Goal: Task Accomplishment & Management: Use online tool/utility

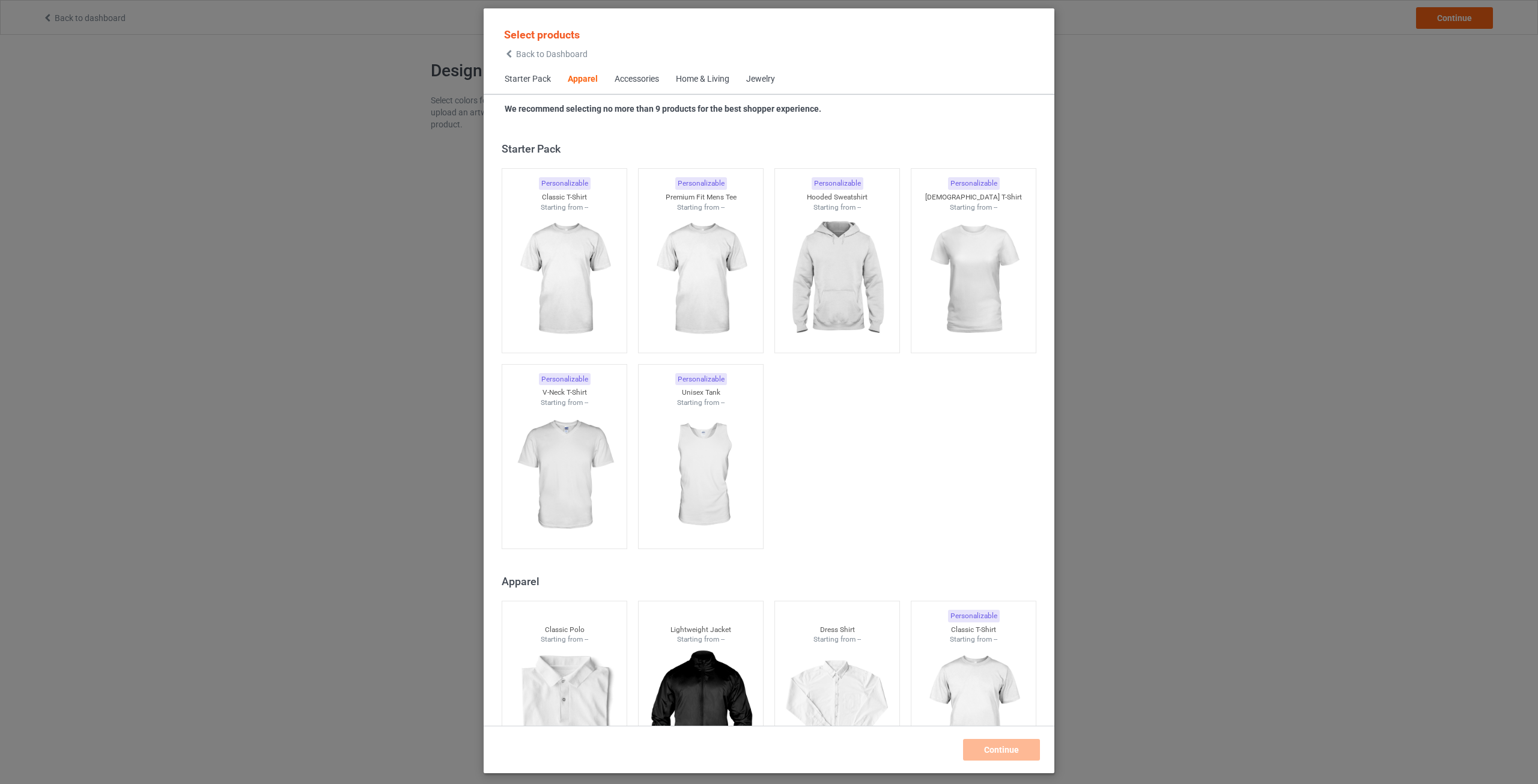
scroll to position [448, 0]
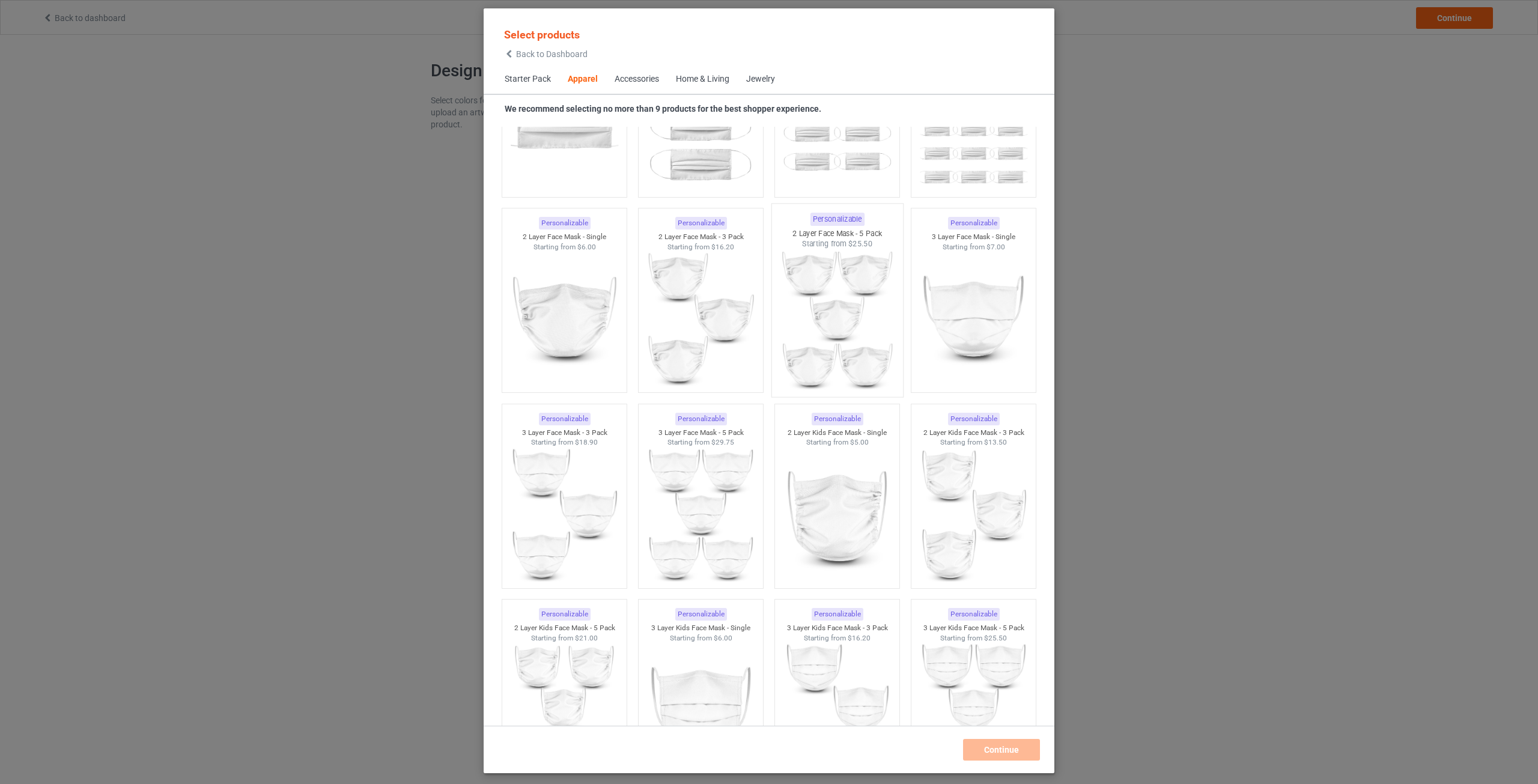
scroll to position [2851, 0]
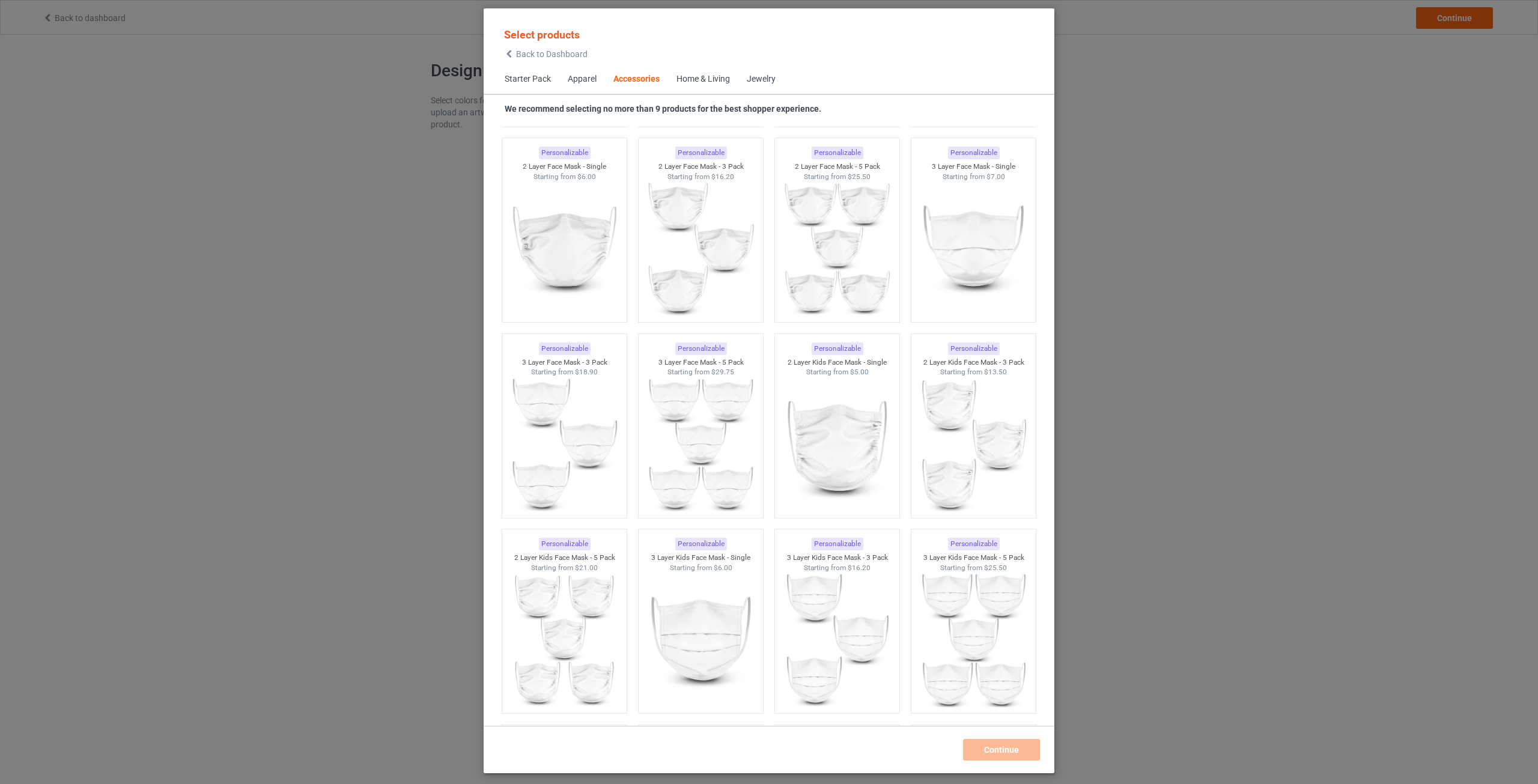
click at [647, 82] on div "Accessories" at bounding box center [636, 79] width 46 height 12
click at [688, 77] on div "Home & Living" at bounding box center [703, 79] width 53 height 12
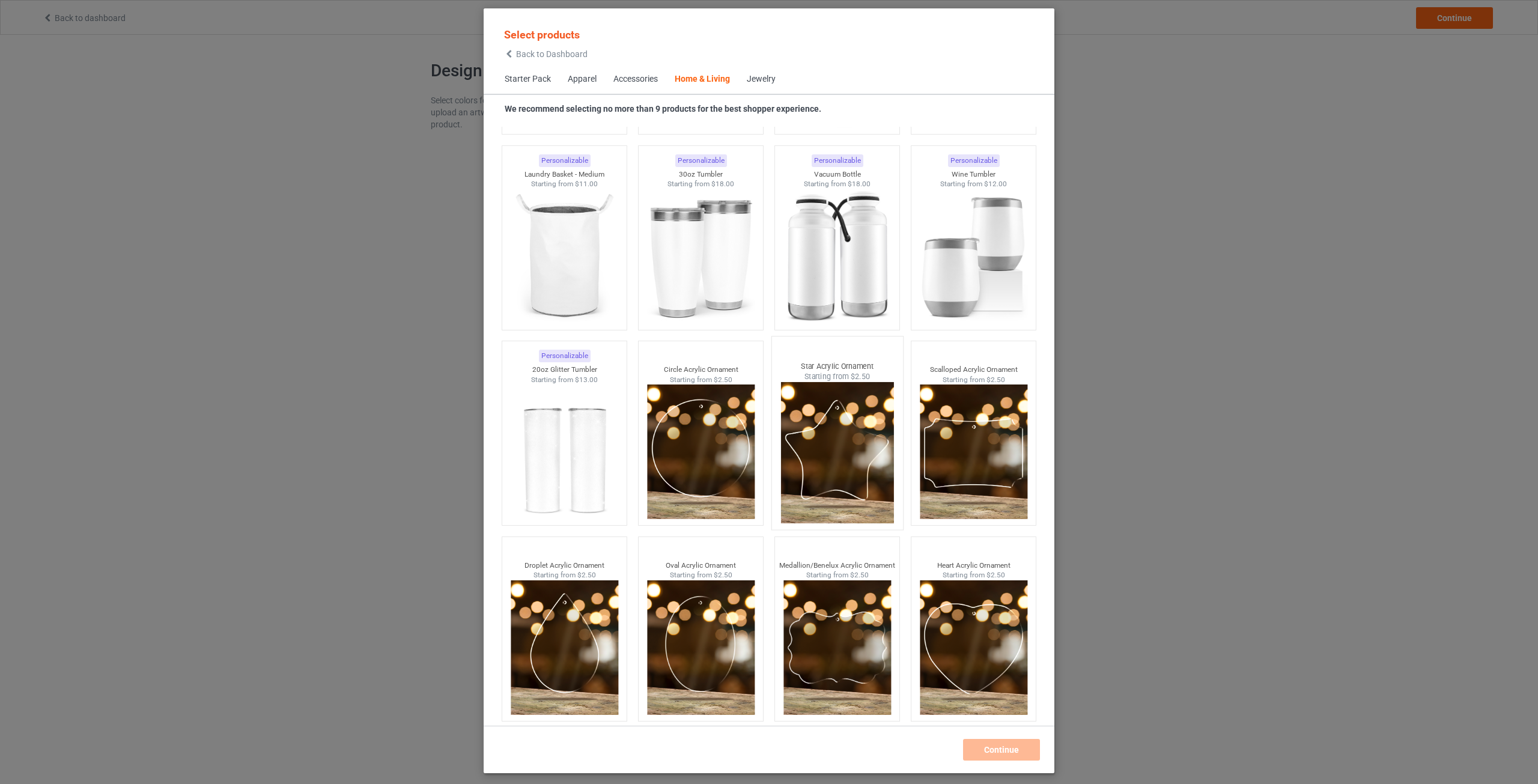
scroll to position [9143, 0]
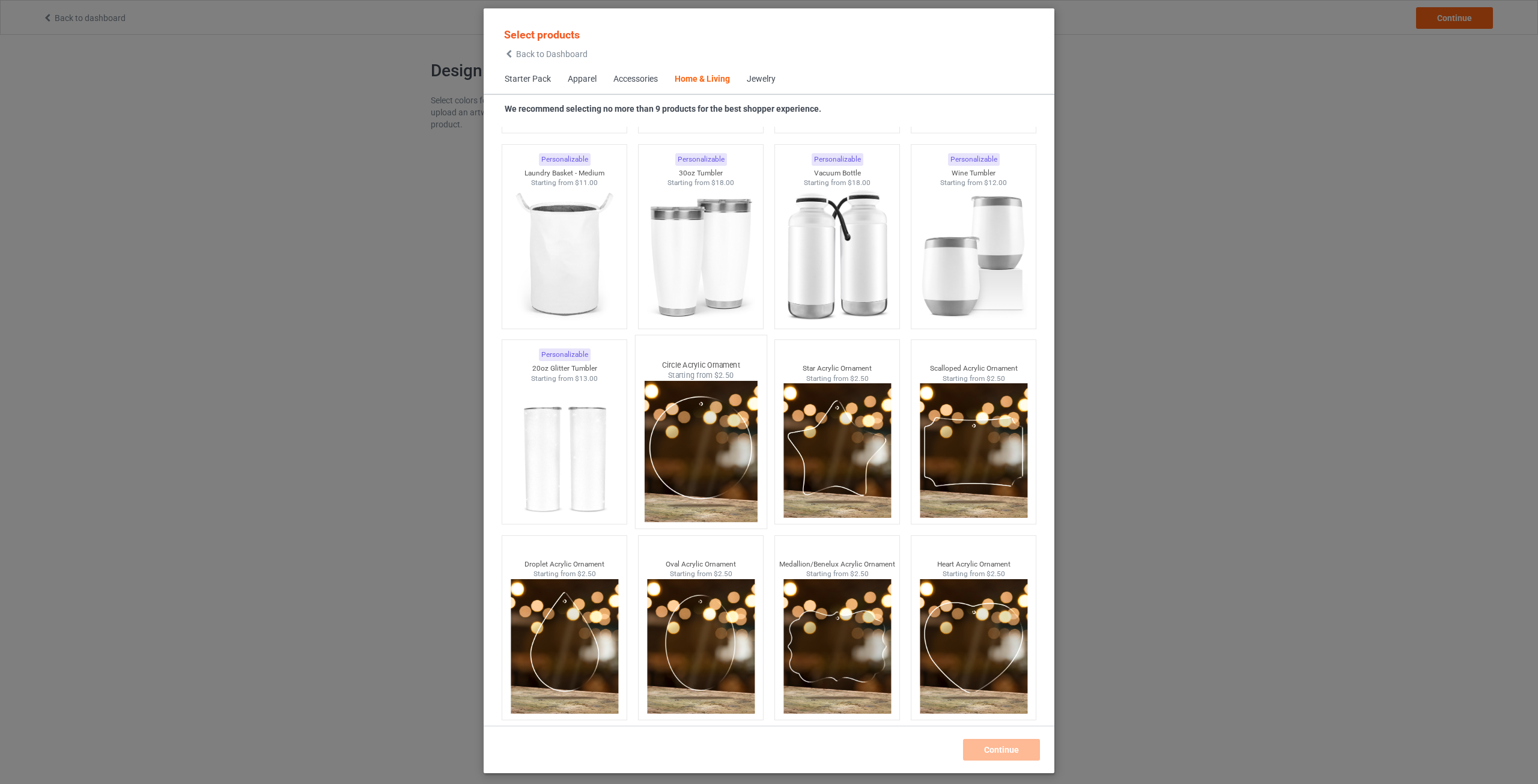
click at [690, 438] on img at bounding box center [701, 451] width 113 height 141
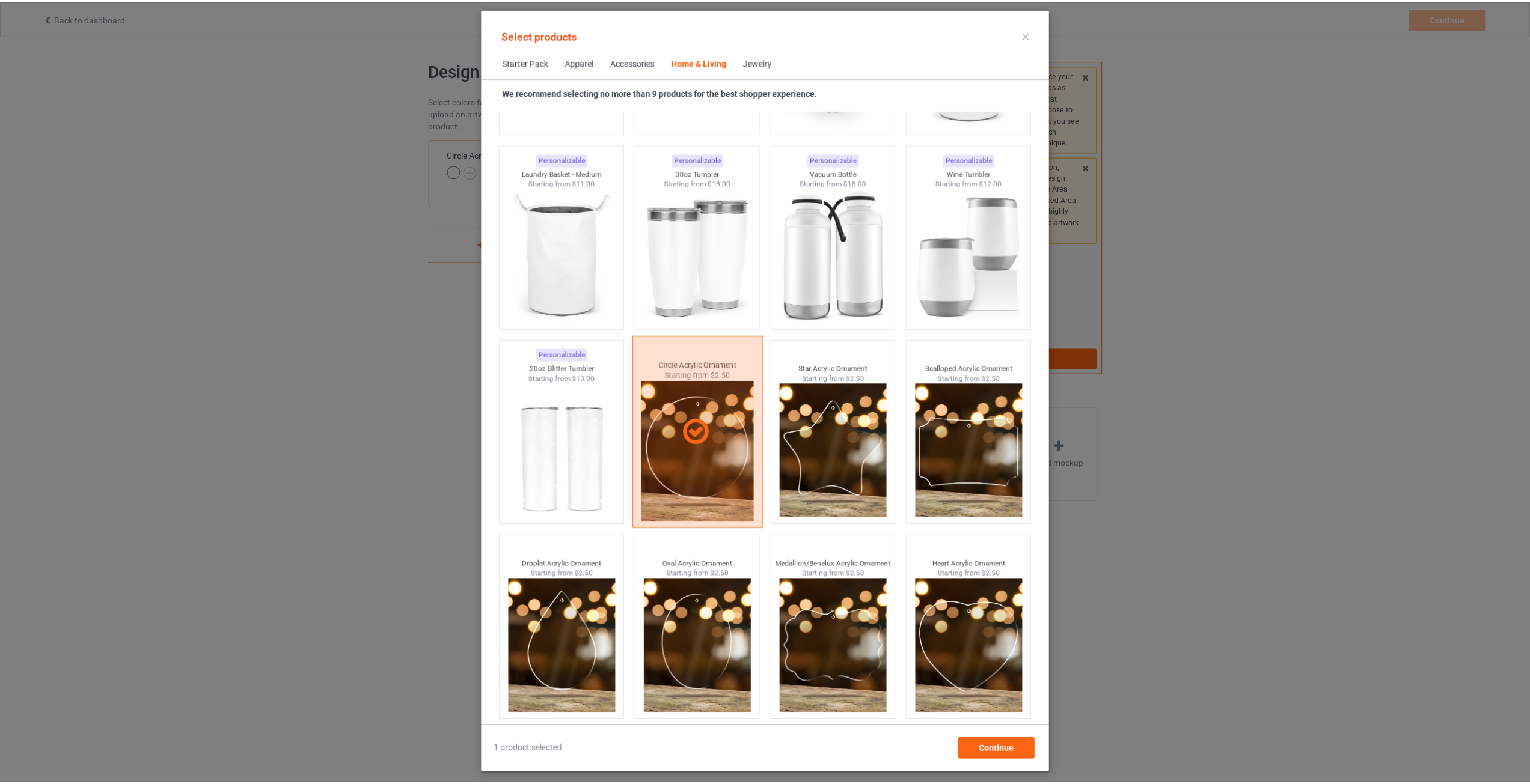
scroll to position [9127, 0]
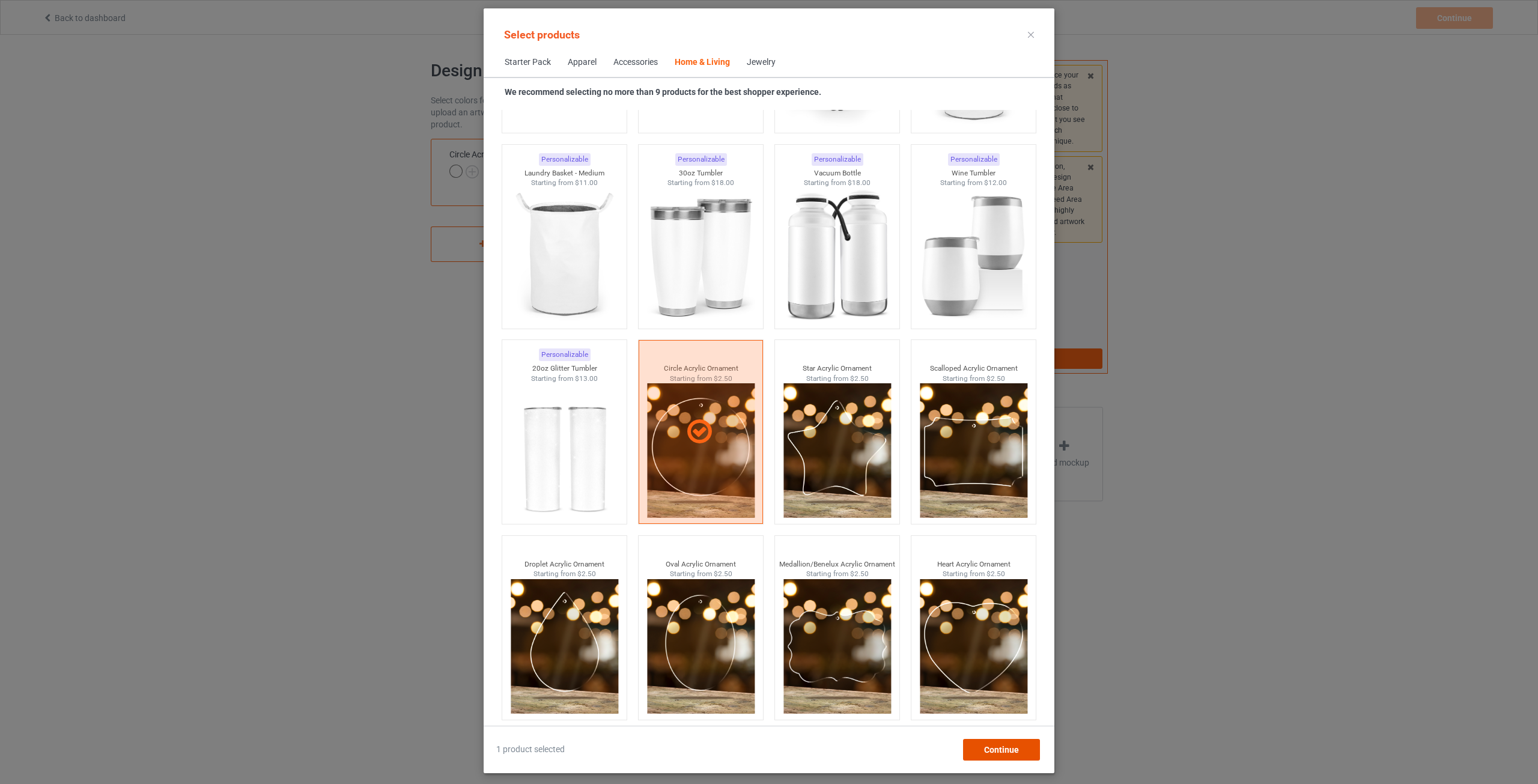
click at [993, 753] on span "Continue" at bounding box center [1001, 750] width 35 height 10
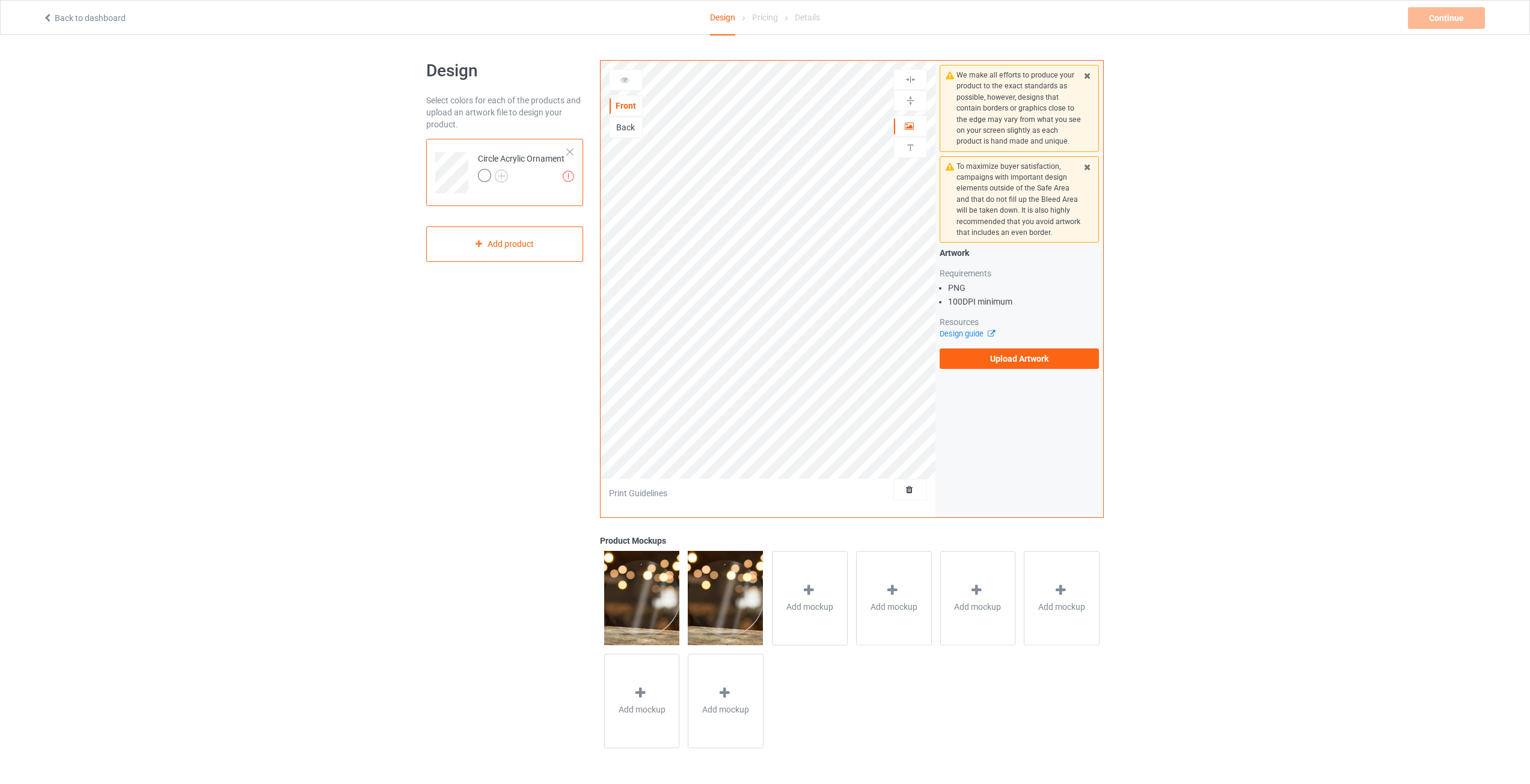
click at [741, 591] on img at bounding box center [725, 597] width 75 height 94
click at [814, 588] on icon at bounding box center [808, 590] width 15 height 13
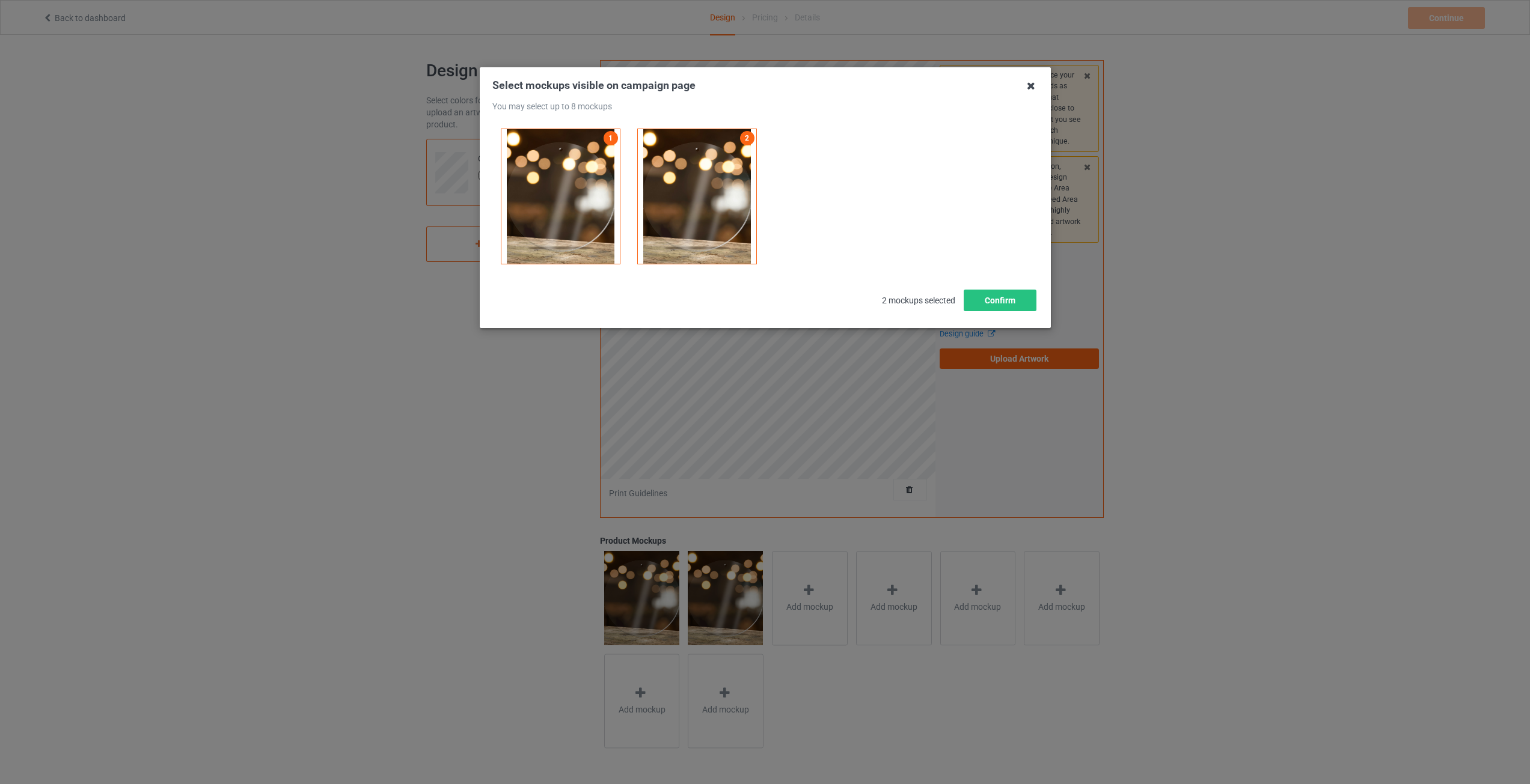
click at [1025, 87] on icon at bounding box center [1031, 85] width 19 height 19
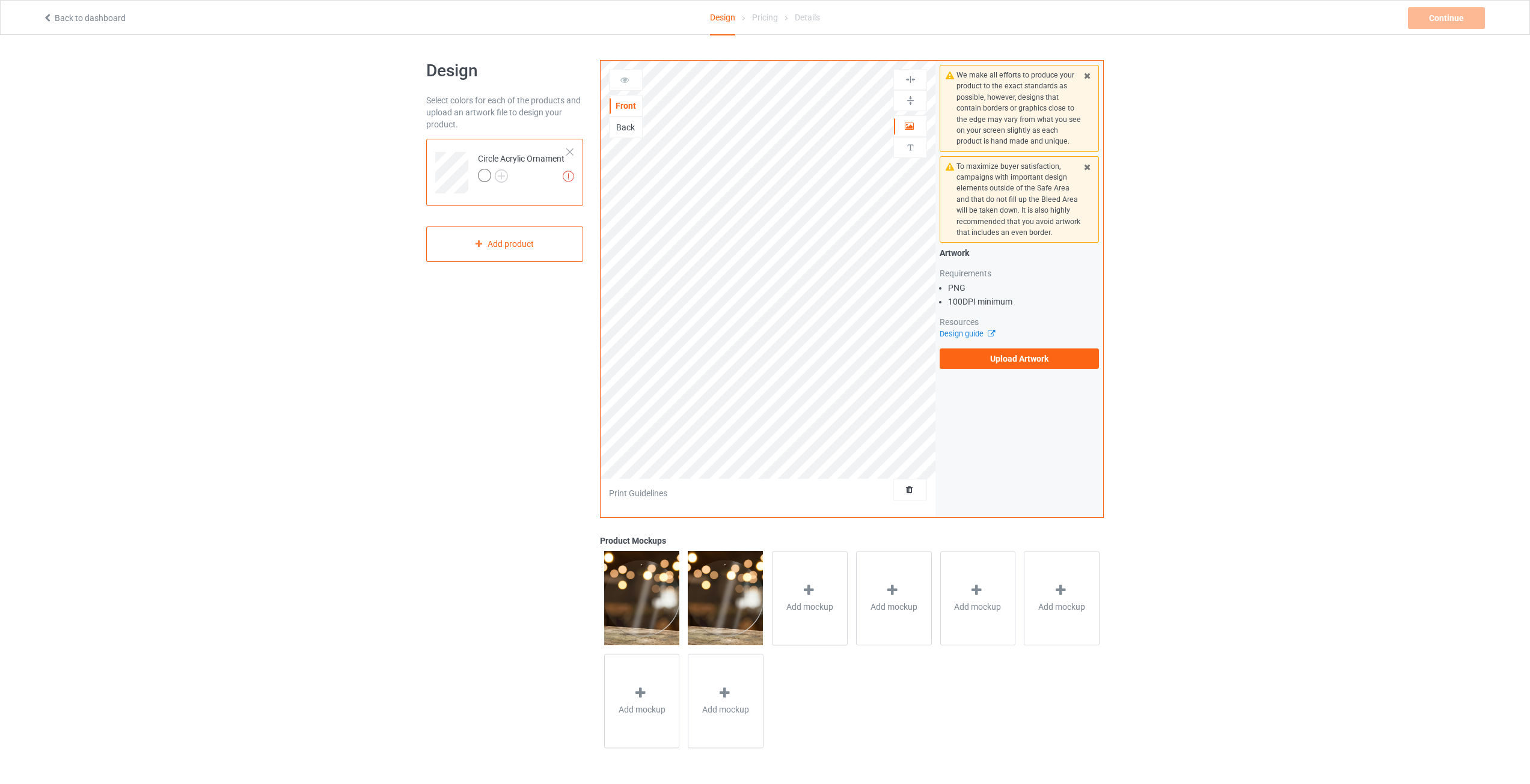
click at [46, 20] on icon at bounding box center [47, 17] width 10 height 9
click at [722, 613] on img at bounding box center [725, 597] width 75 height 94
click at [508, 240] on div "Add product" at bounding box center [504, 244] width 157 height 36
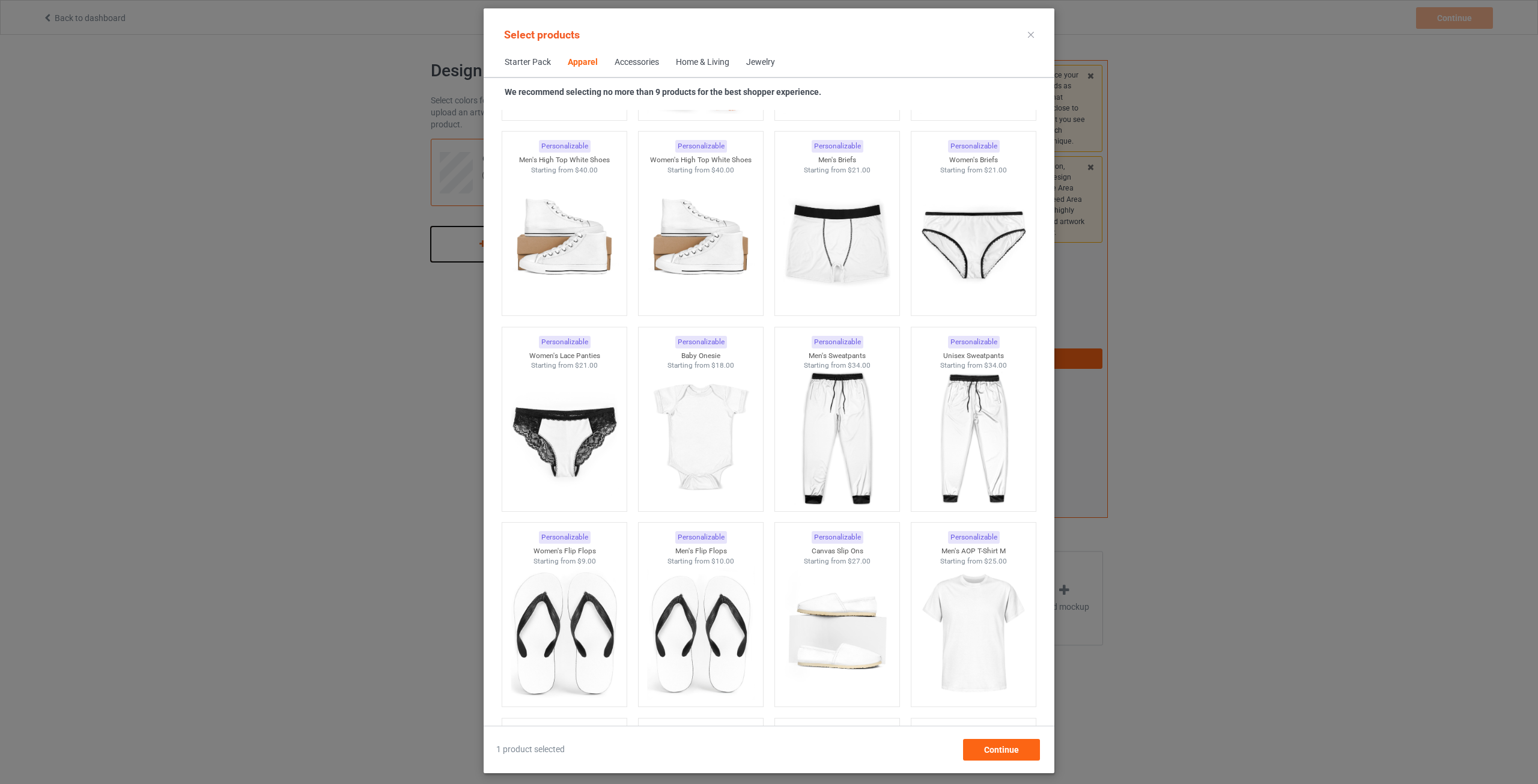
scroll to position [1469, 0]
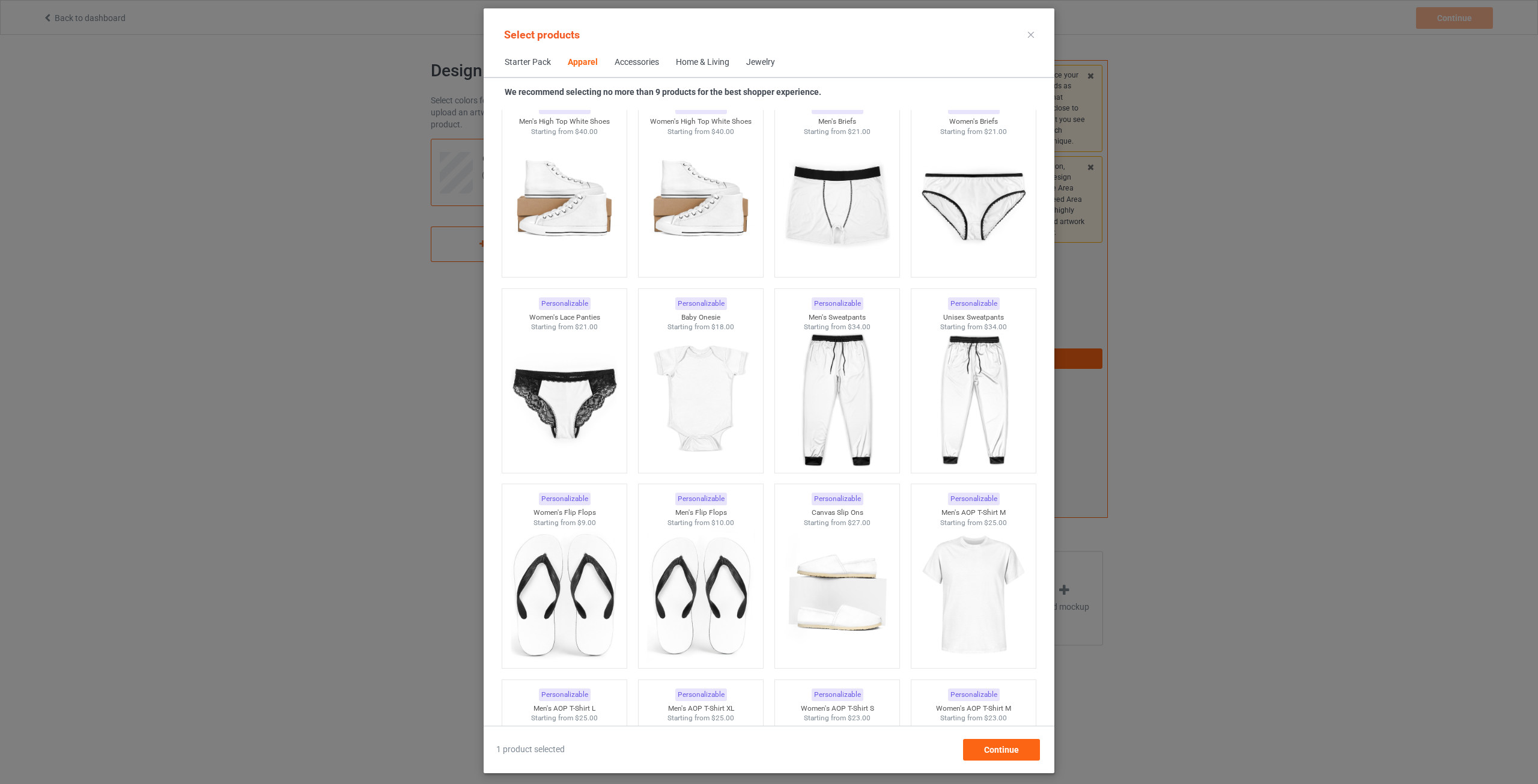
click at [617, 65] on div "Accessories" at bounding box center [637, 63] width 44 height 12
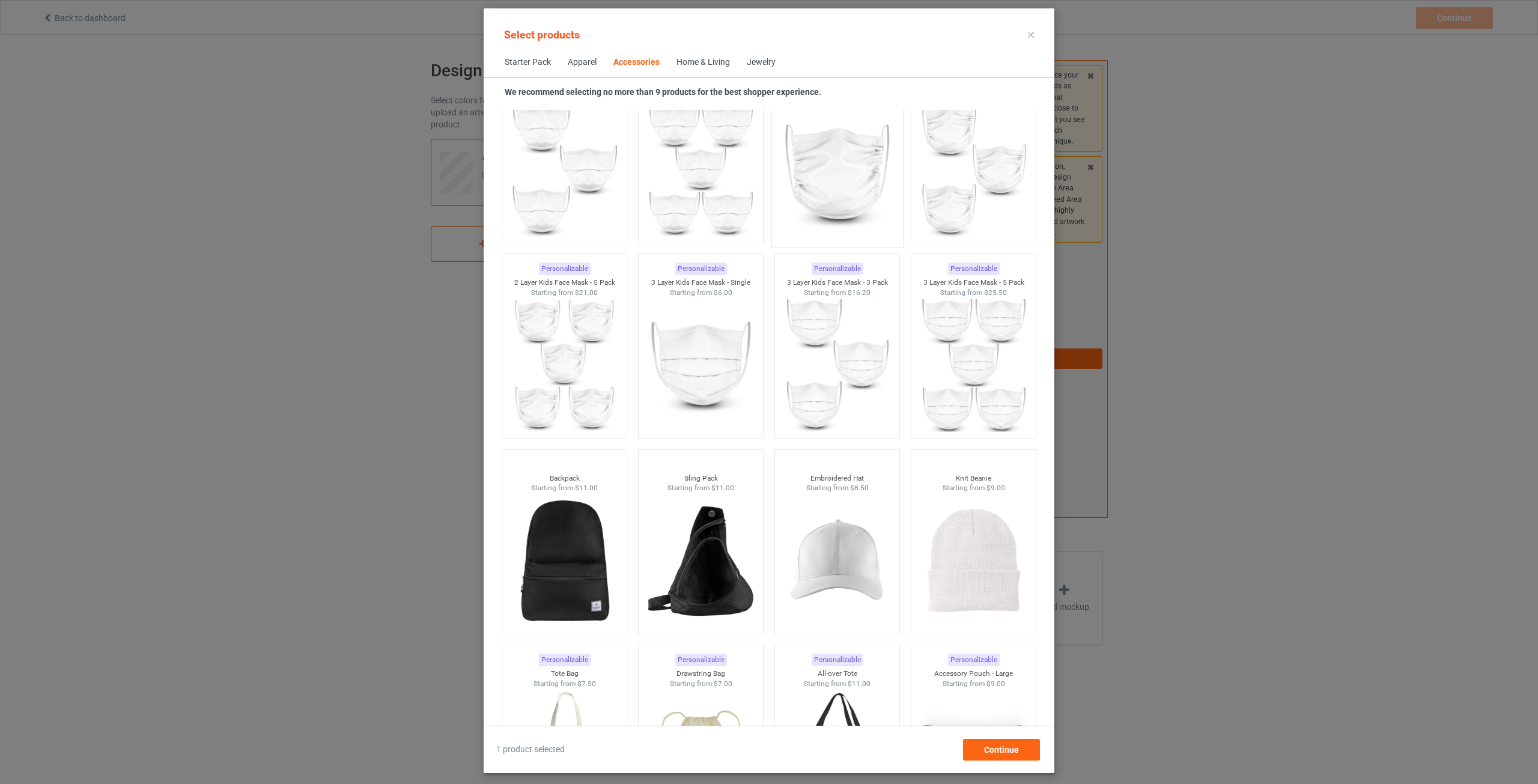
scroll to position [3121, 0]
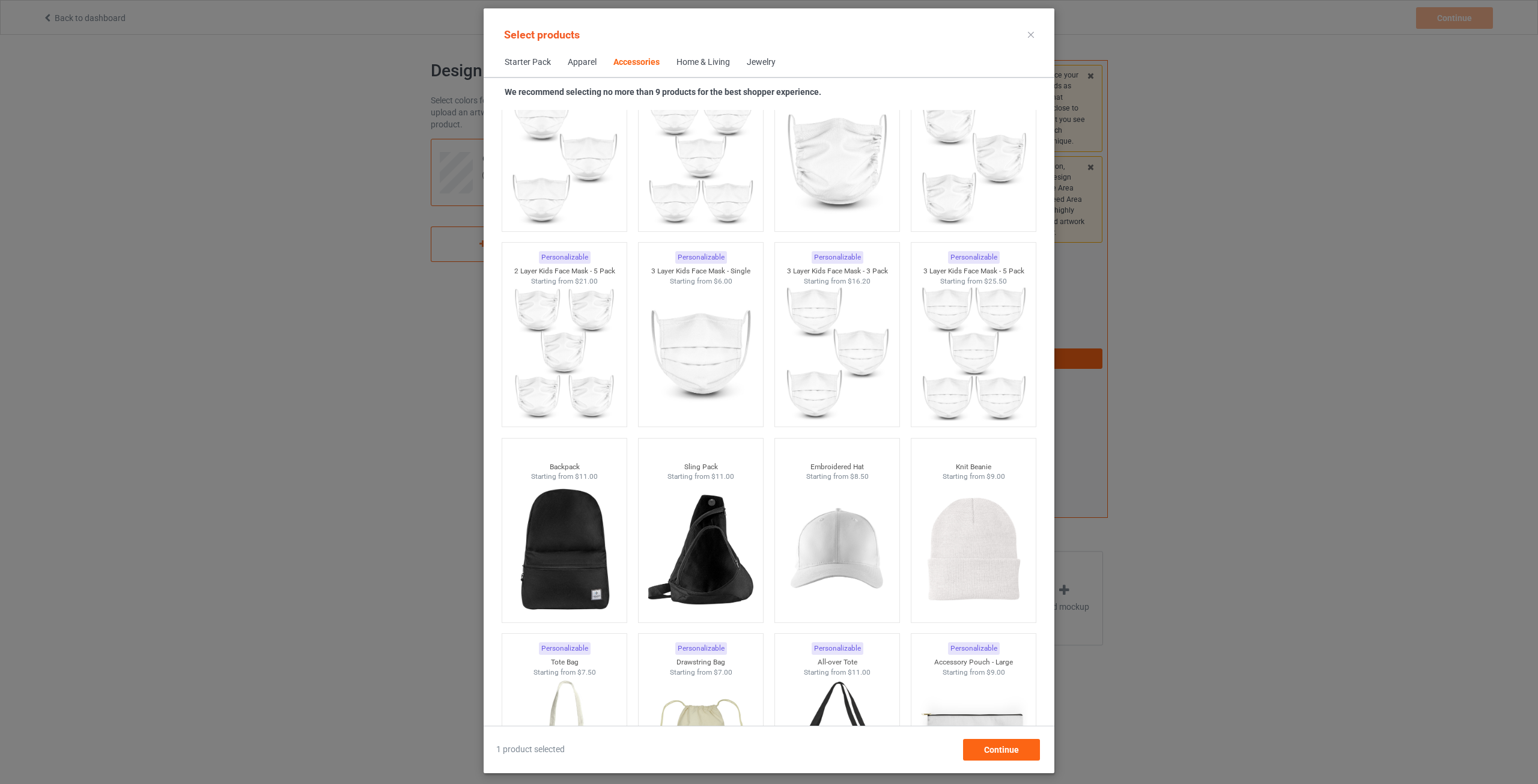
click at [689, 64] on div "Home & Living" at bounding box center [703, 63] width 53 height 12
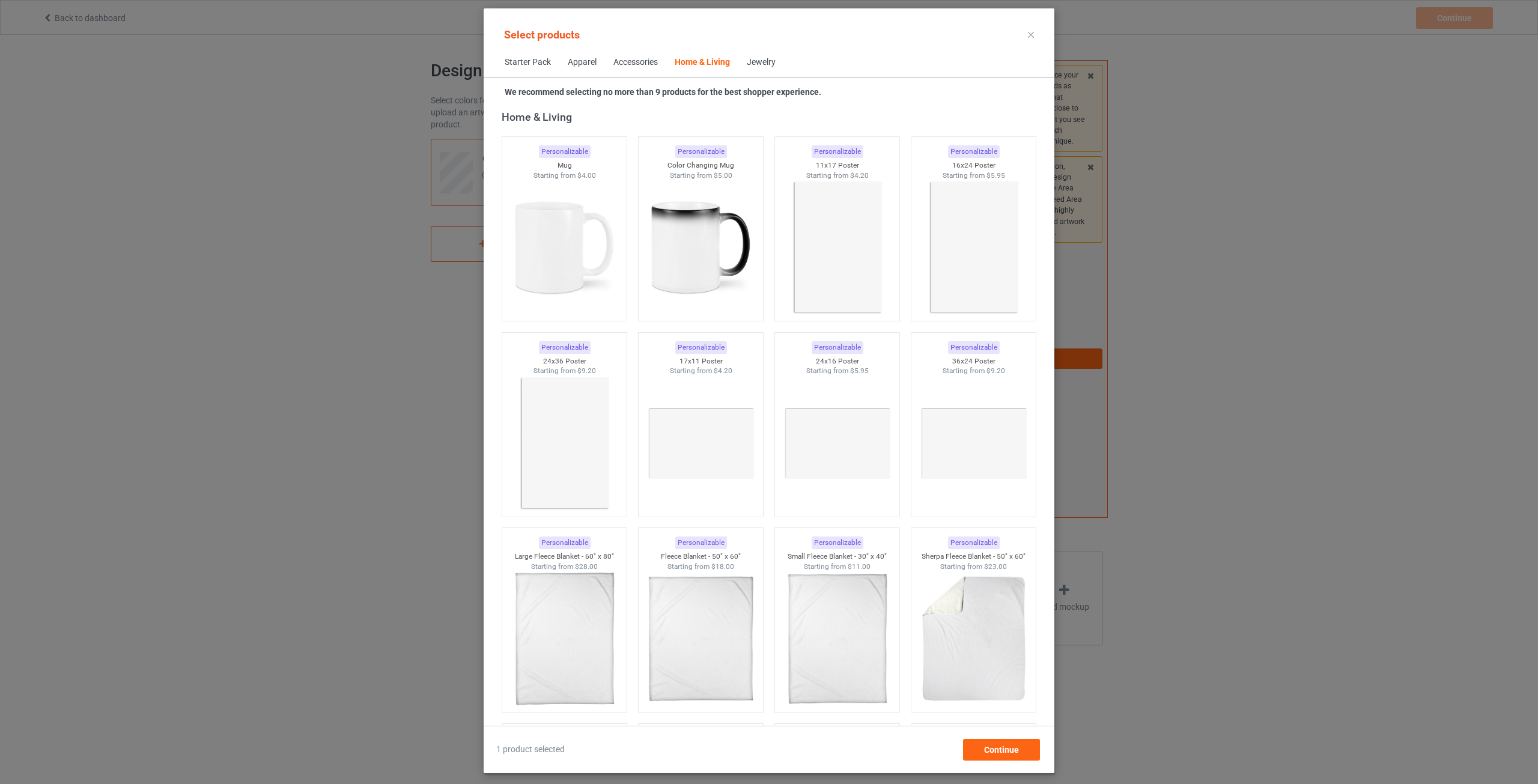
click at [752, 52] on span "Jewelry" at bounding box center [761, 62] width 45 height 29
click at [769, 68] on div "Jewelry" at bounding box center [761, 63] width 29 height 12
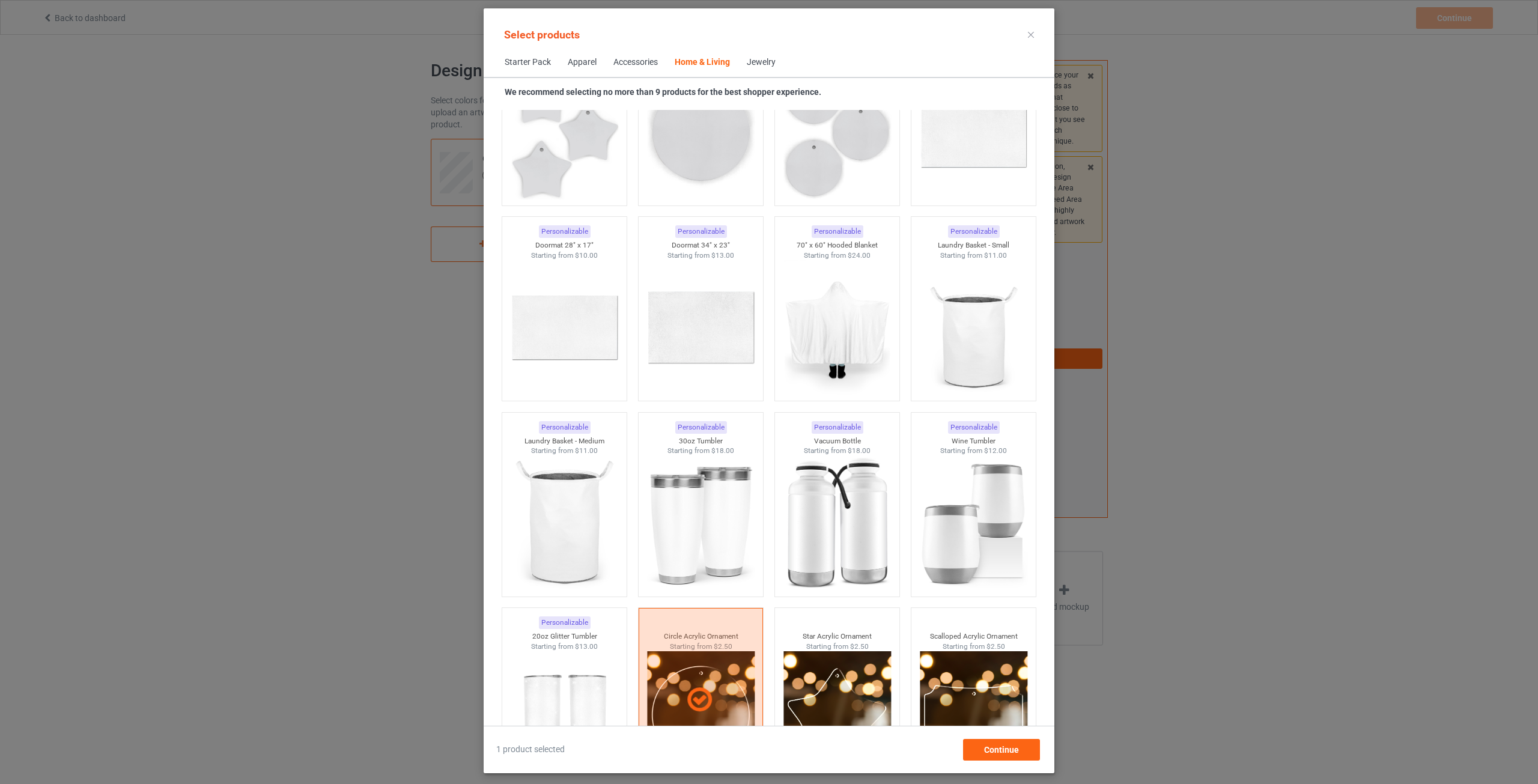
scroll to position [9127, 0]
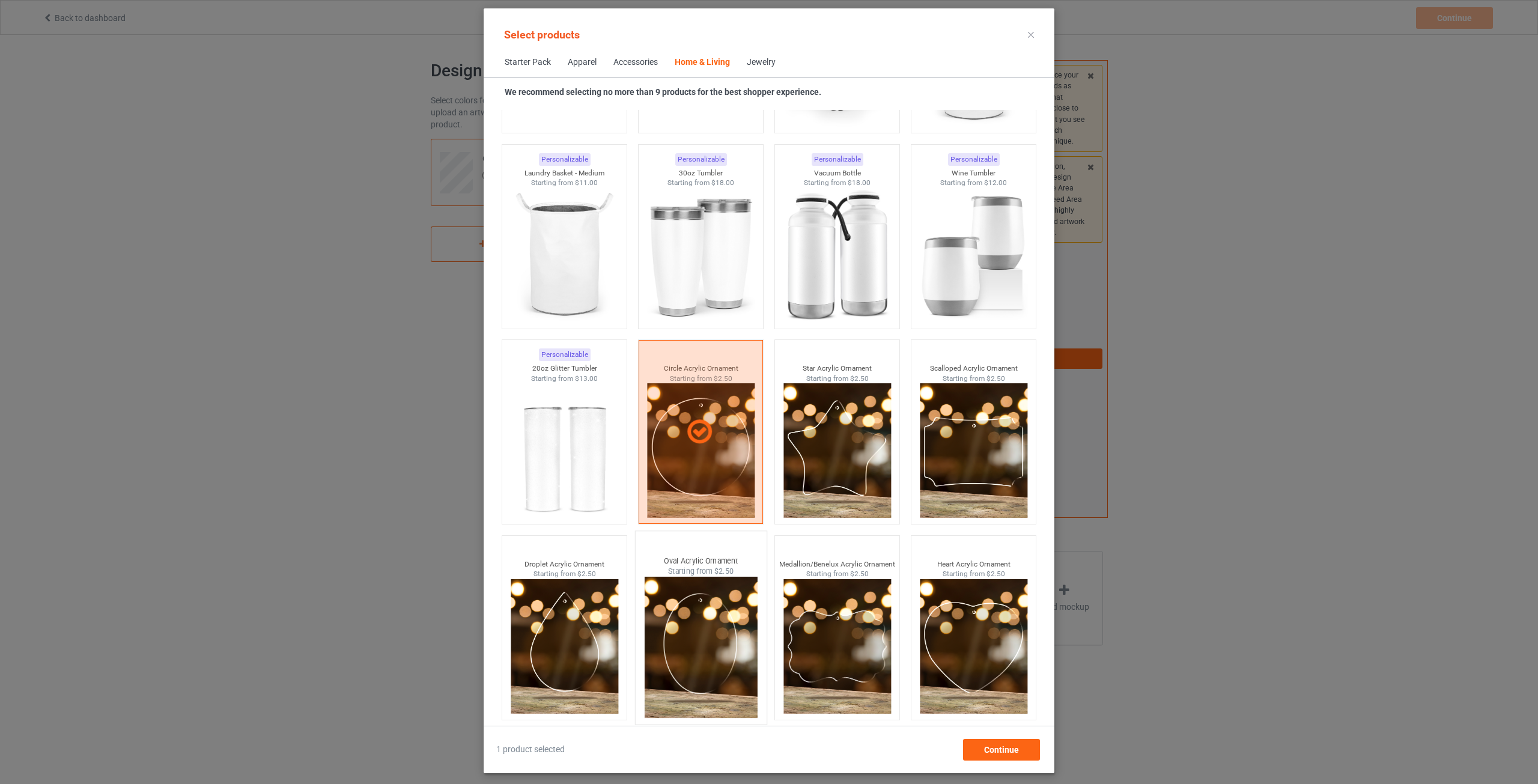
click at [717, 625] on img at bounding box center [701, 647] width 113 height 141
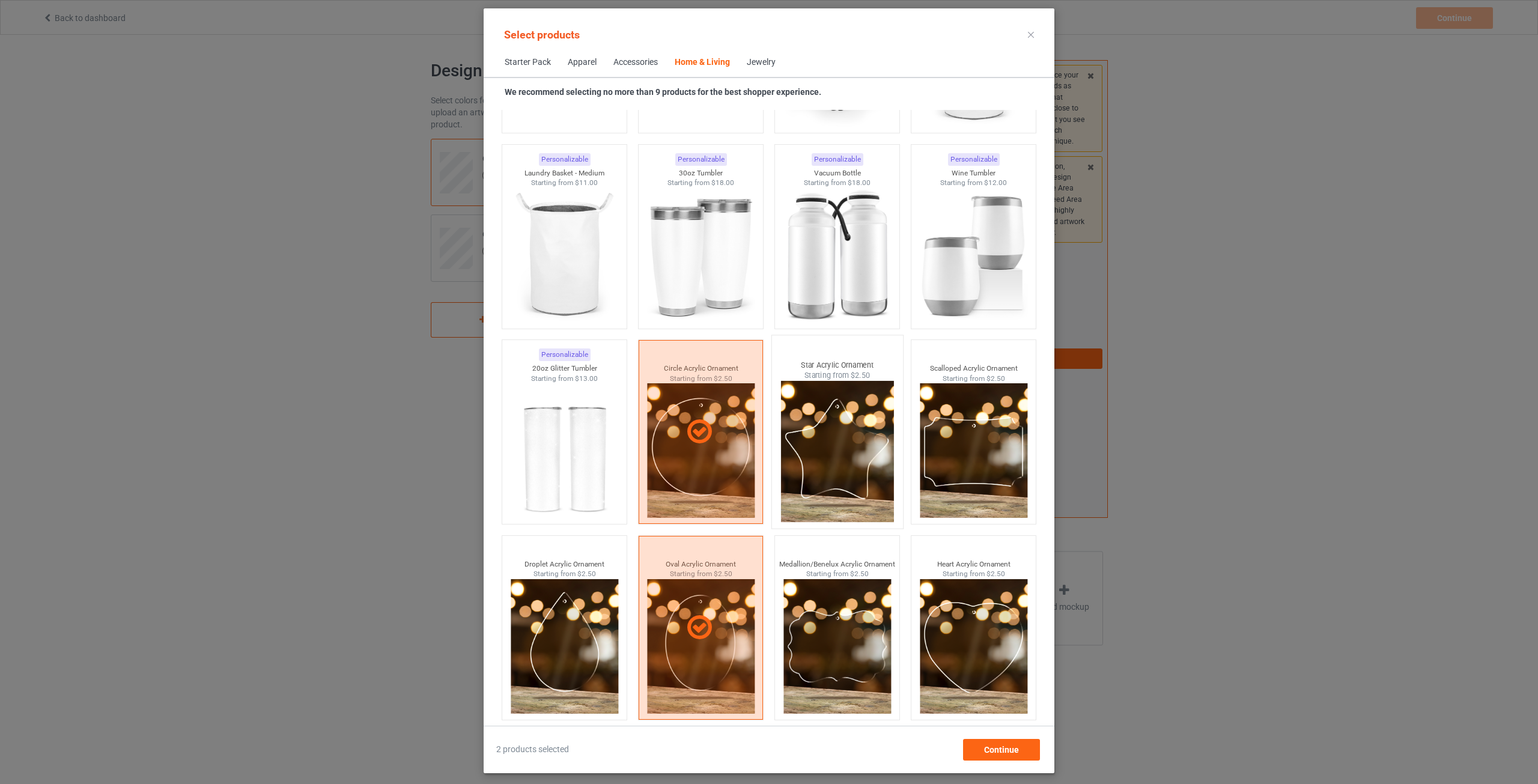
click at [869, 452] on img at bounding box center [837, 451] width 113 height 141
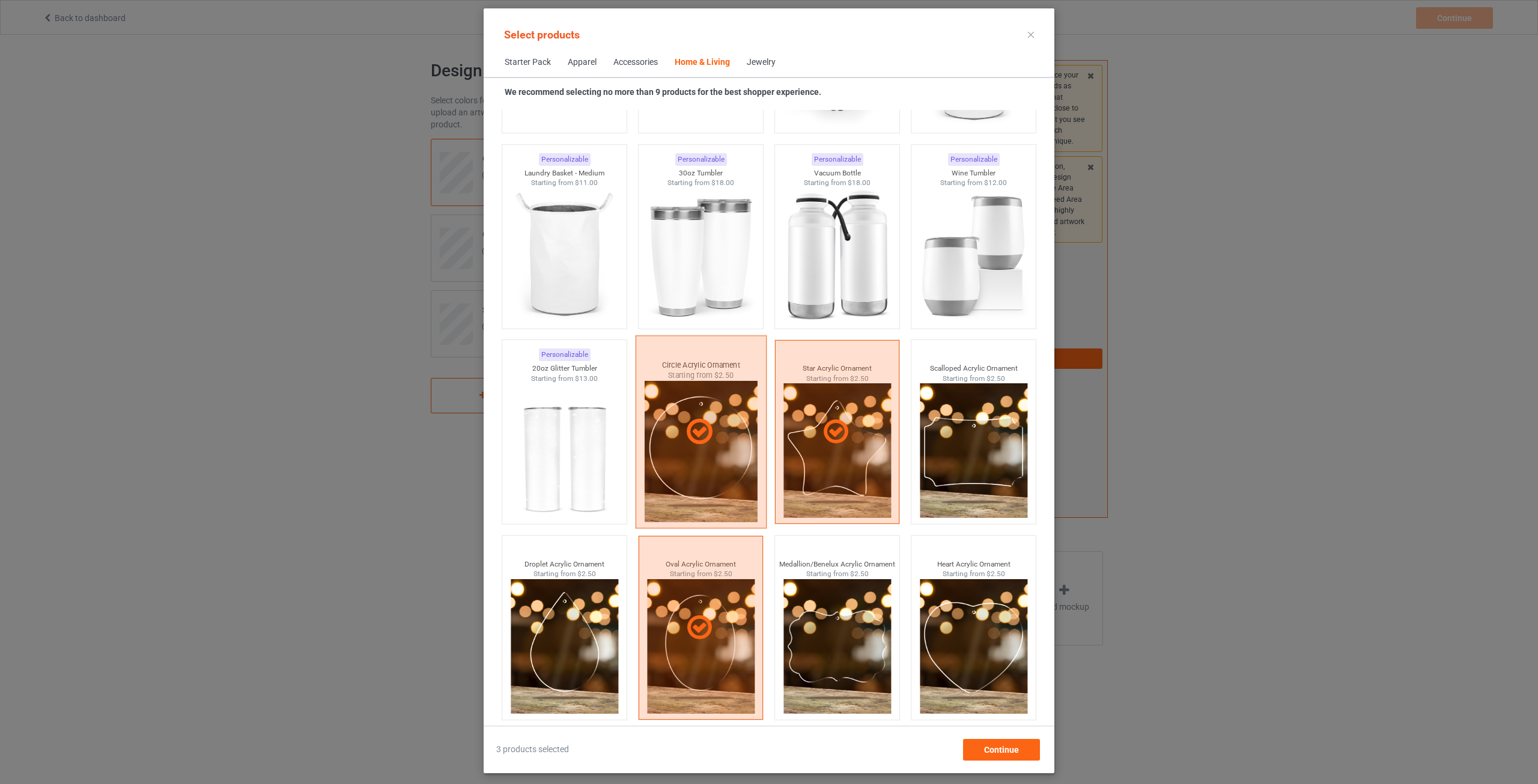
click at [702, 458] on div at bounding box center [701, 432] width 131 height 193
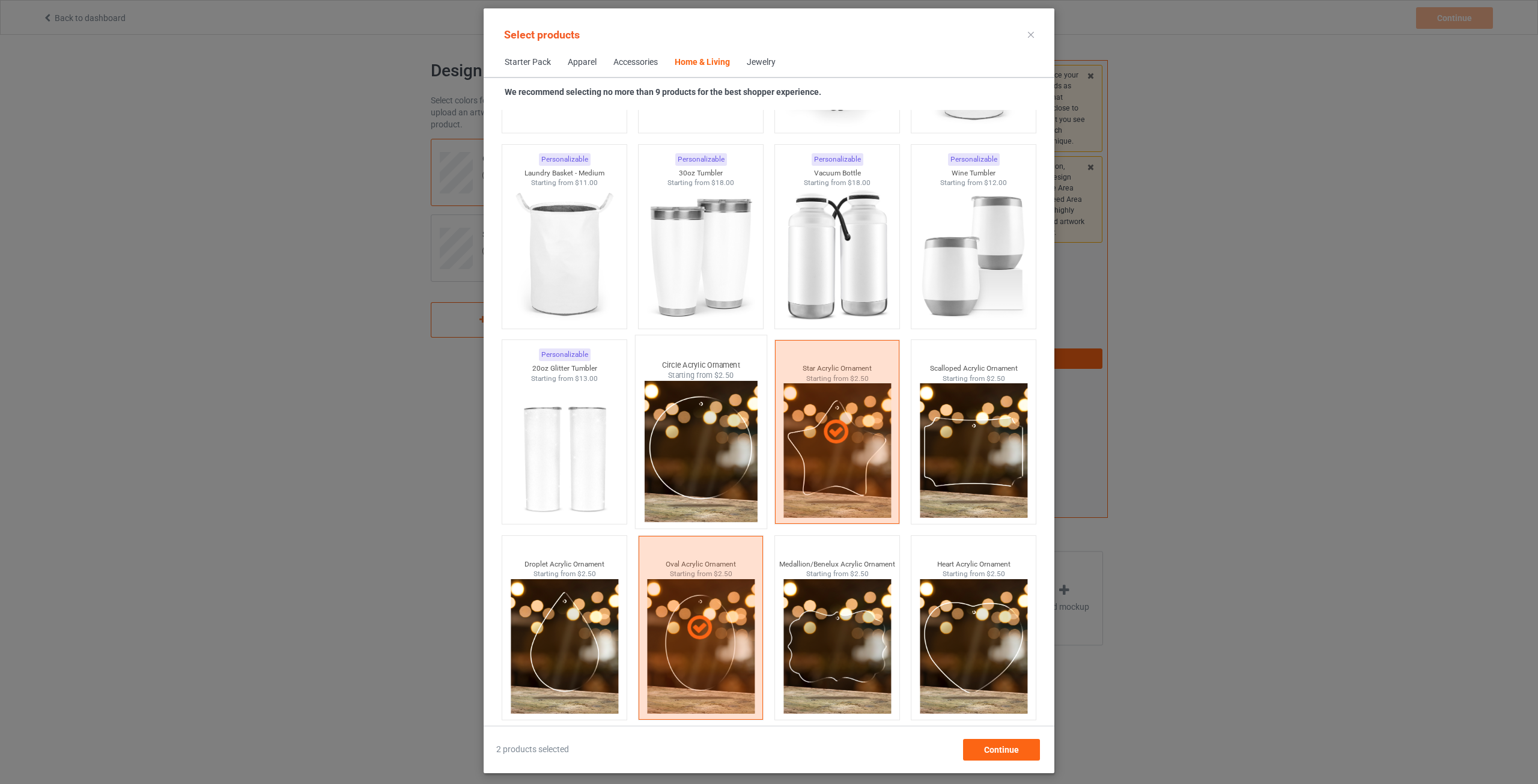
click at [718, 424] on img at bounding box center [701, 451] width 113 height 141
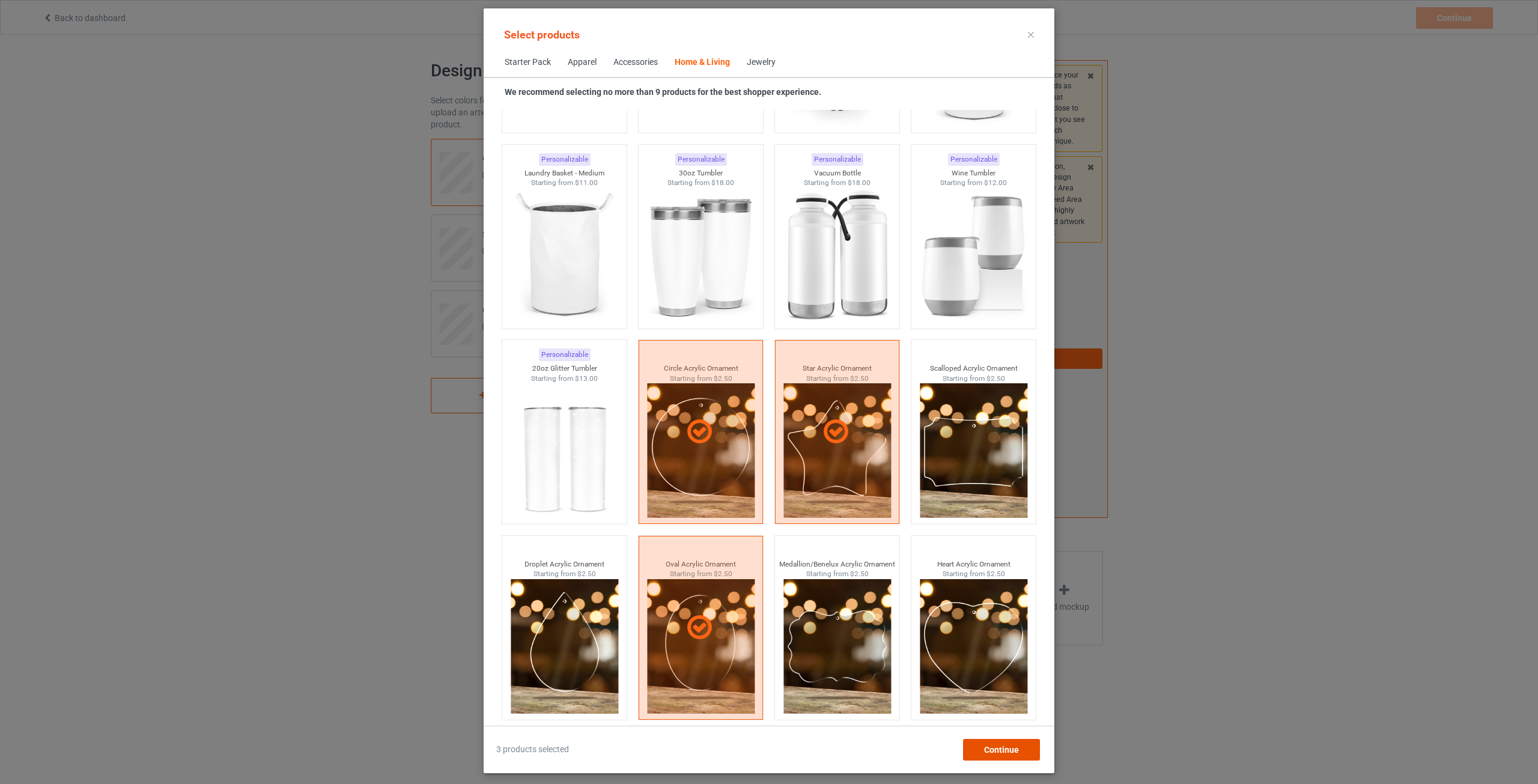
click at [987, 745] on span "Continue" at bounding box center [1001, 750] width 35 height 10
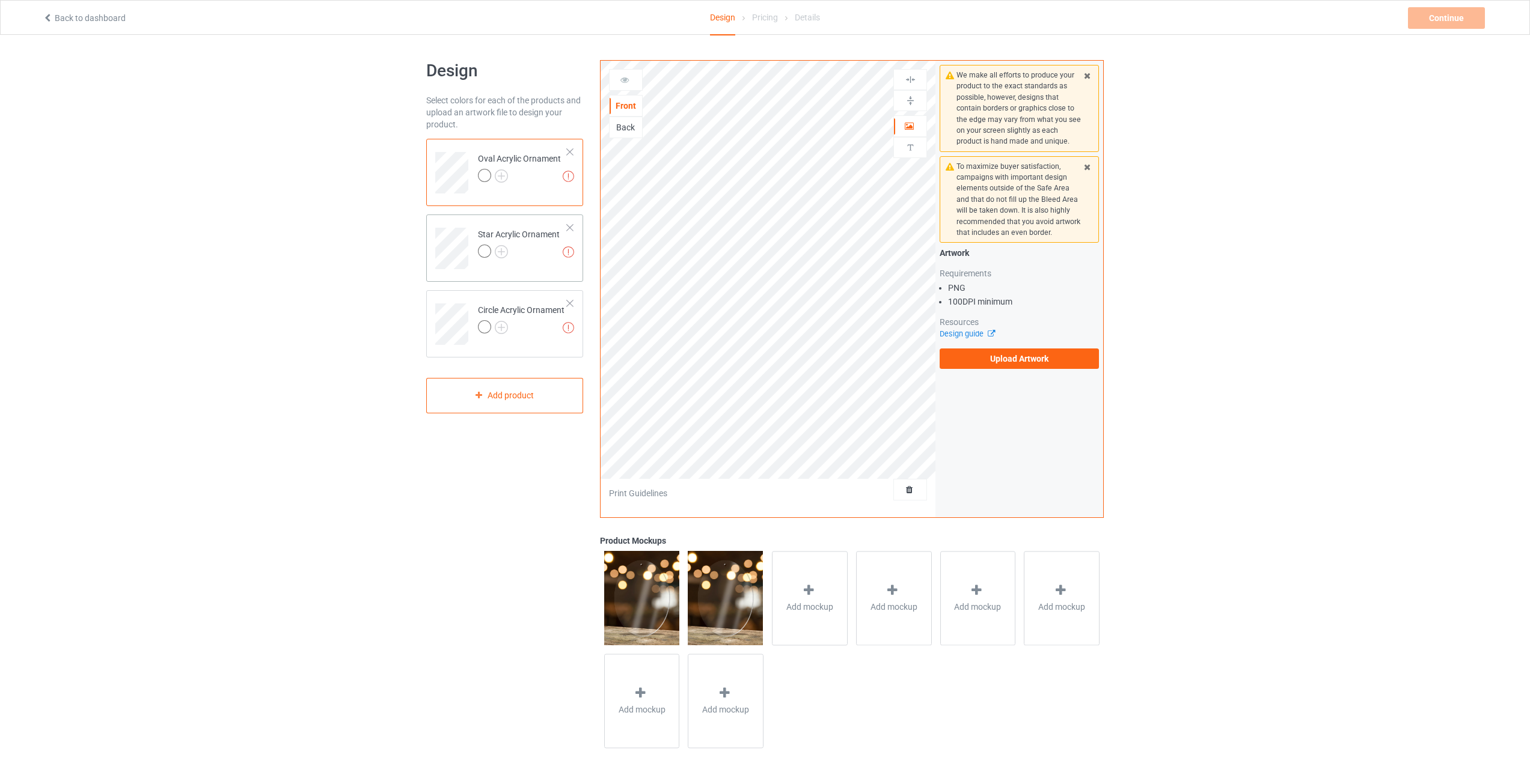
click at [568, 230] on div at bounding box center [570, 228] width 9 height 9
click at [570, 149] on div at bounding box center [570, 152] width 9 height 9
click at [986, 361] on label "Upload Artwork" at bounding box center [1019, 359] width 159 height 20
click at [0, 0] on input "Upload Artwork" at bounding box center [0, 0] width 0 height 0
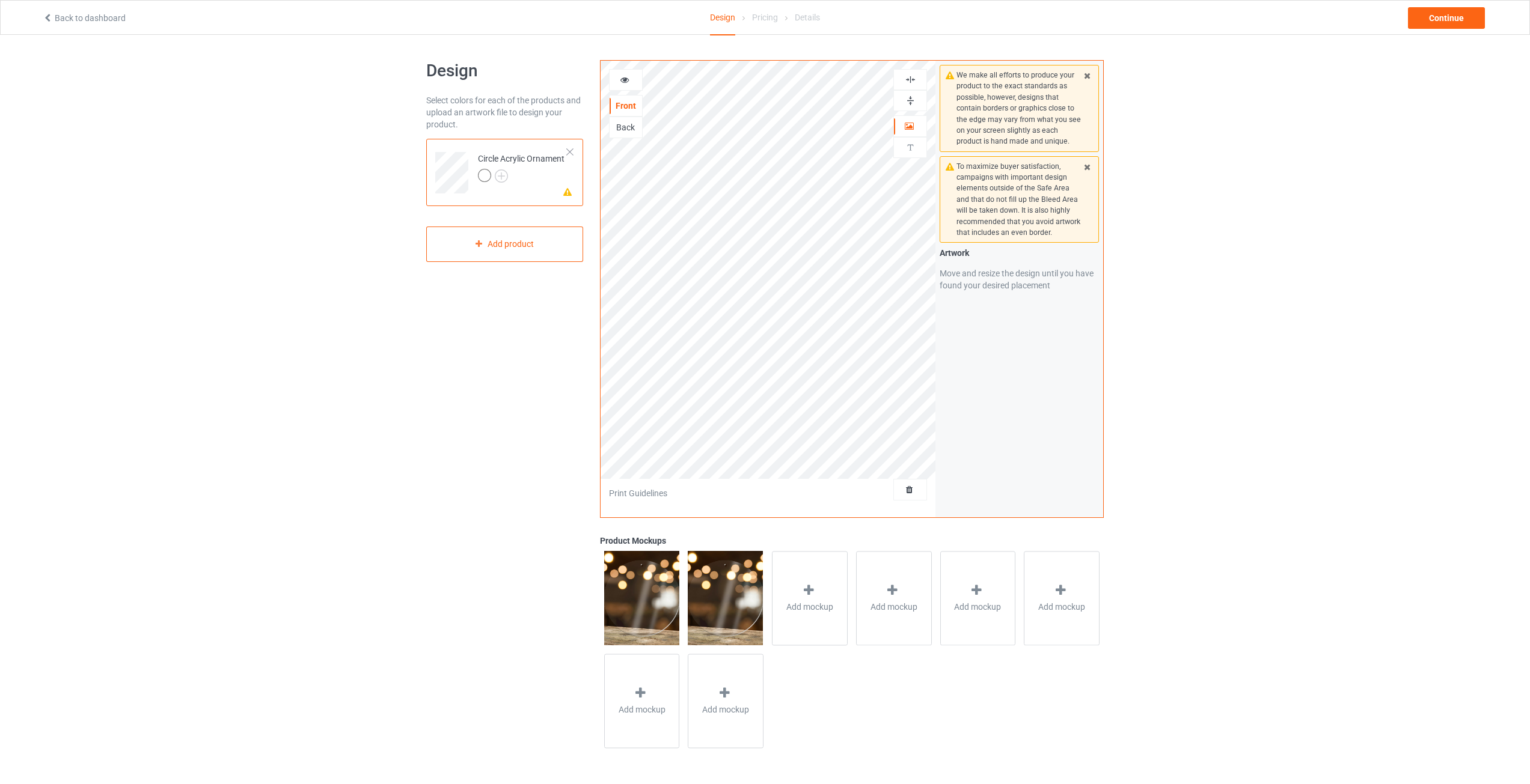
click at [924, 154] on div "This side does not support personalized text" at bounding box center [910, 147] width 34 height 21
click at [915, 149] on img at bounding box center [910, 147] width 12 height 12
click at [1460, 25] on div "Continue" at bounding box center [1446, 18] width 77 height 21
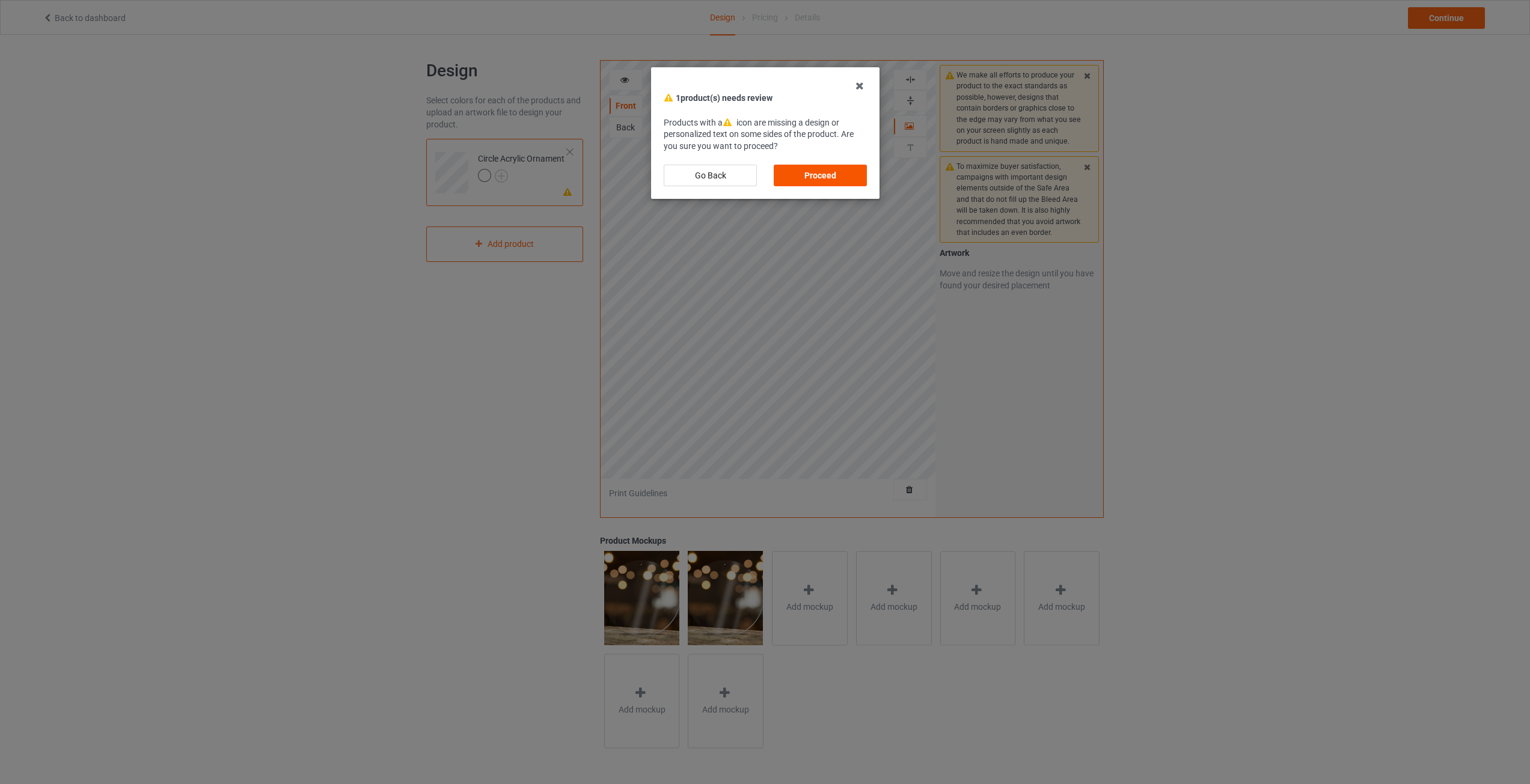
click at [853, 174] on div "Proceed" at bounding box center [820, 175] width 93 height 21
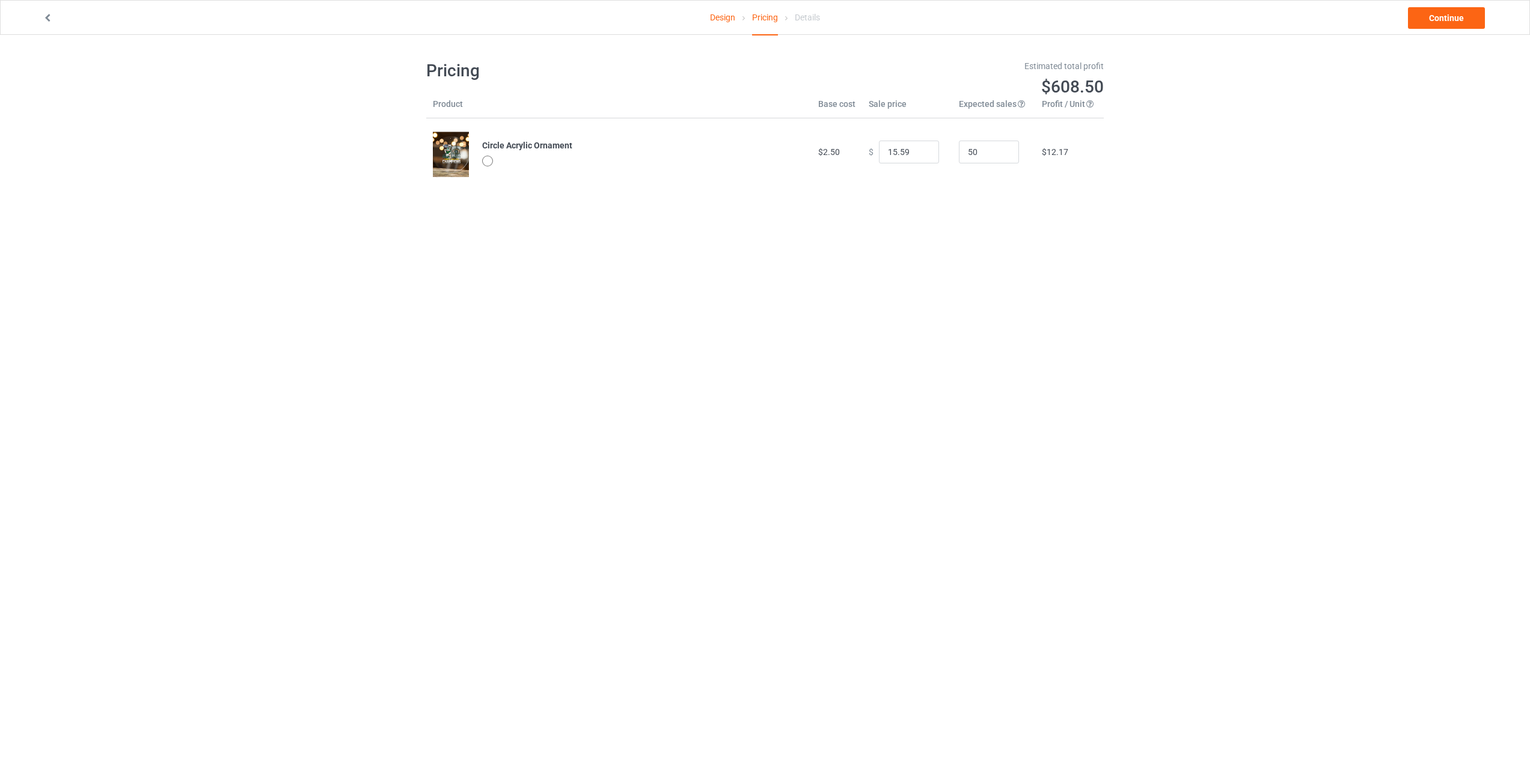
click at [454, 154] on img at bounding box center [451, 153] width 36 height 45
click at [714, 5] on link "Design" at bounding box center [722, 17] width 25 height 34
